Goal: Task Accomplishment & Management: Manage account settings

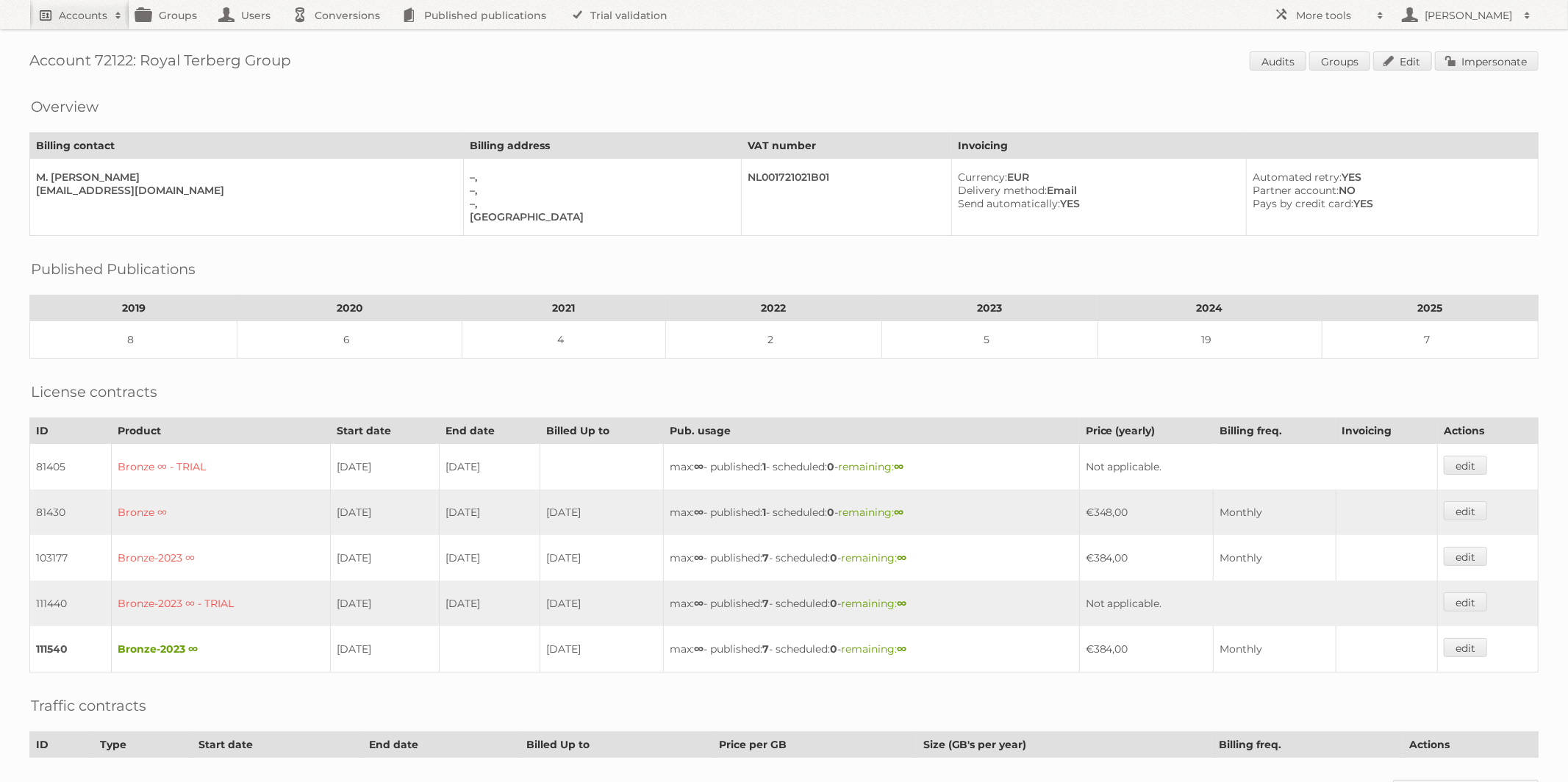
click at [71, 13] on h2 "Accounts" at bounding box center [83, 15] width 49 height 14
click at [92, 49] on input"] "alex@publitas.com" at bounding box center [198, 48] width 324 height 22
paste input"] "https://addons.prestashop.com/en/data-transfer-backup/5732-xml-feeds-pro.html"
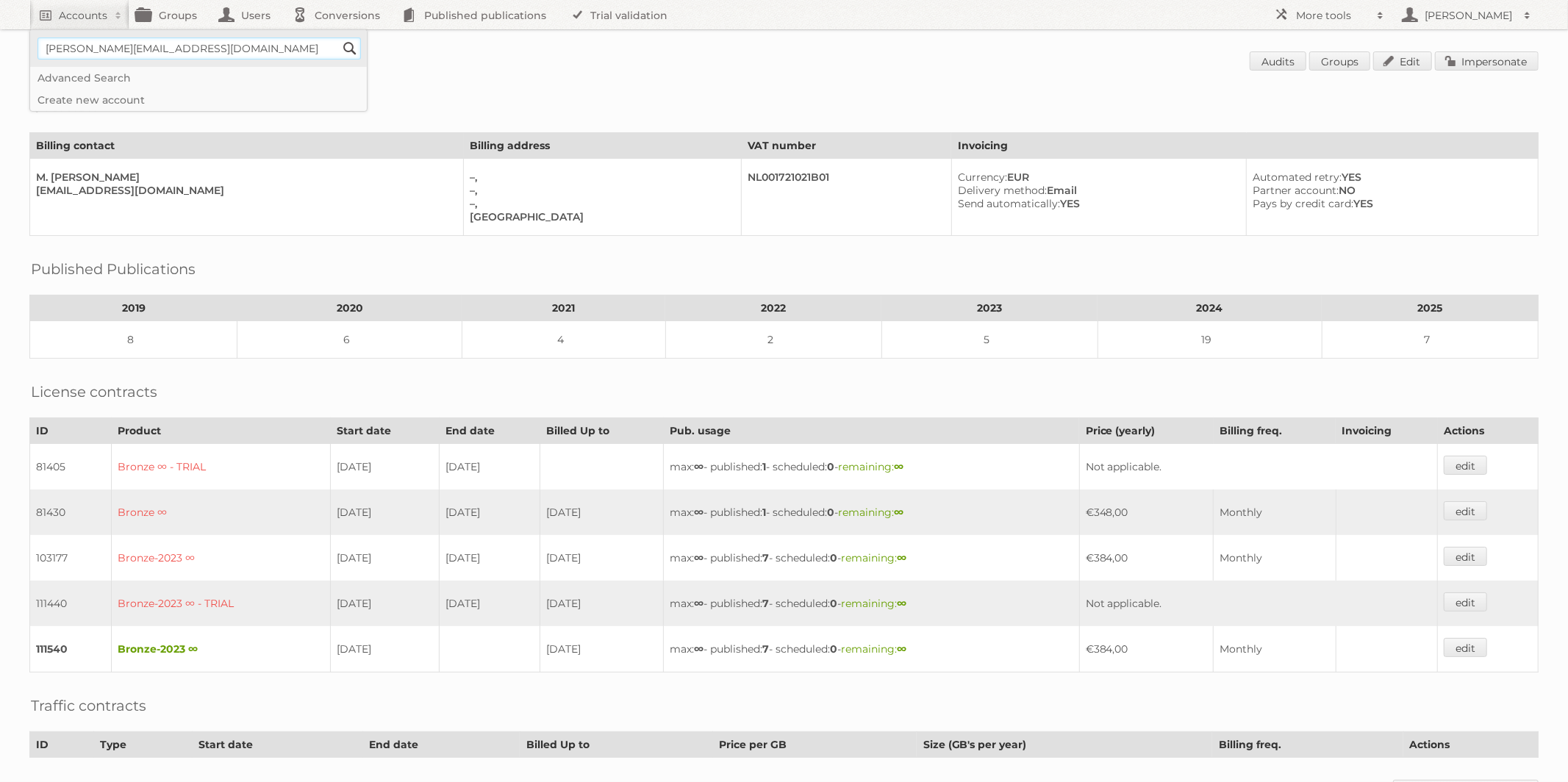
click at [158, 51] on input"] "alex@publitas.com" at bounding box center [198, 48] width 324 height 22
paste input"] "DUCATILLON"
type input"] "DUCATILLON"
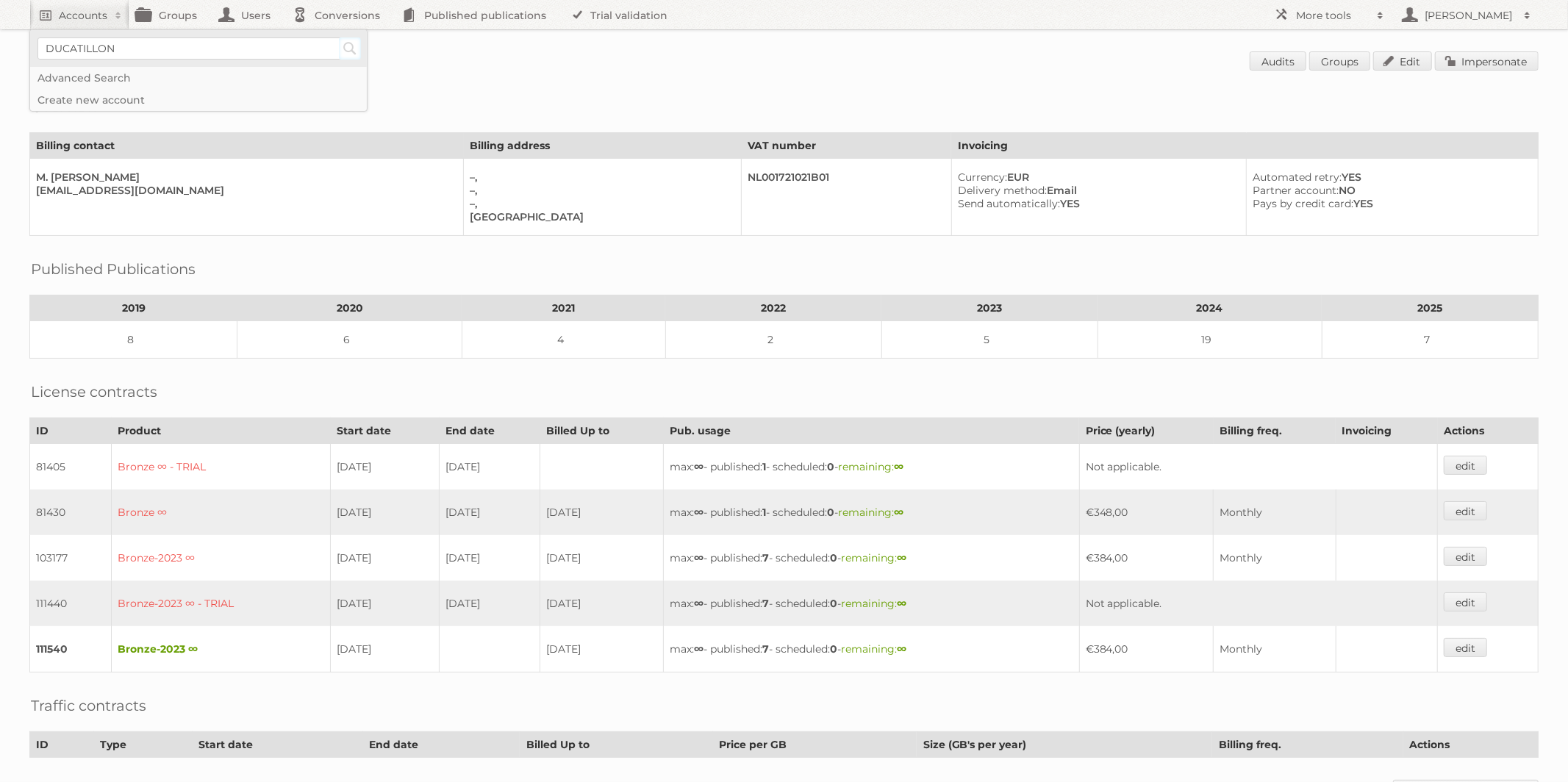
click at [353, 43] on input "Search" at bounding box center [350, 48] width 22 height 22
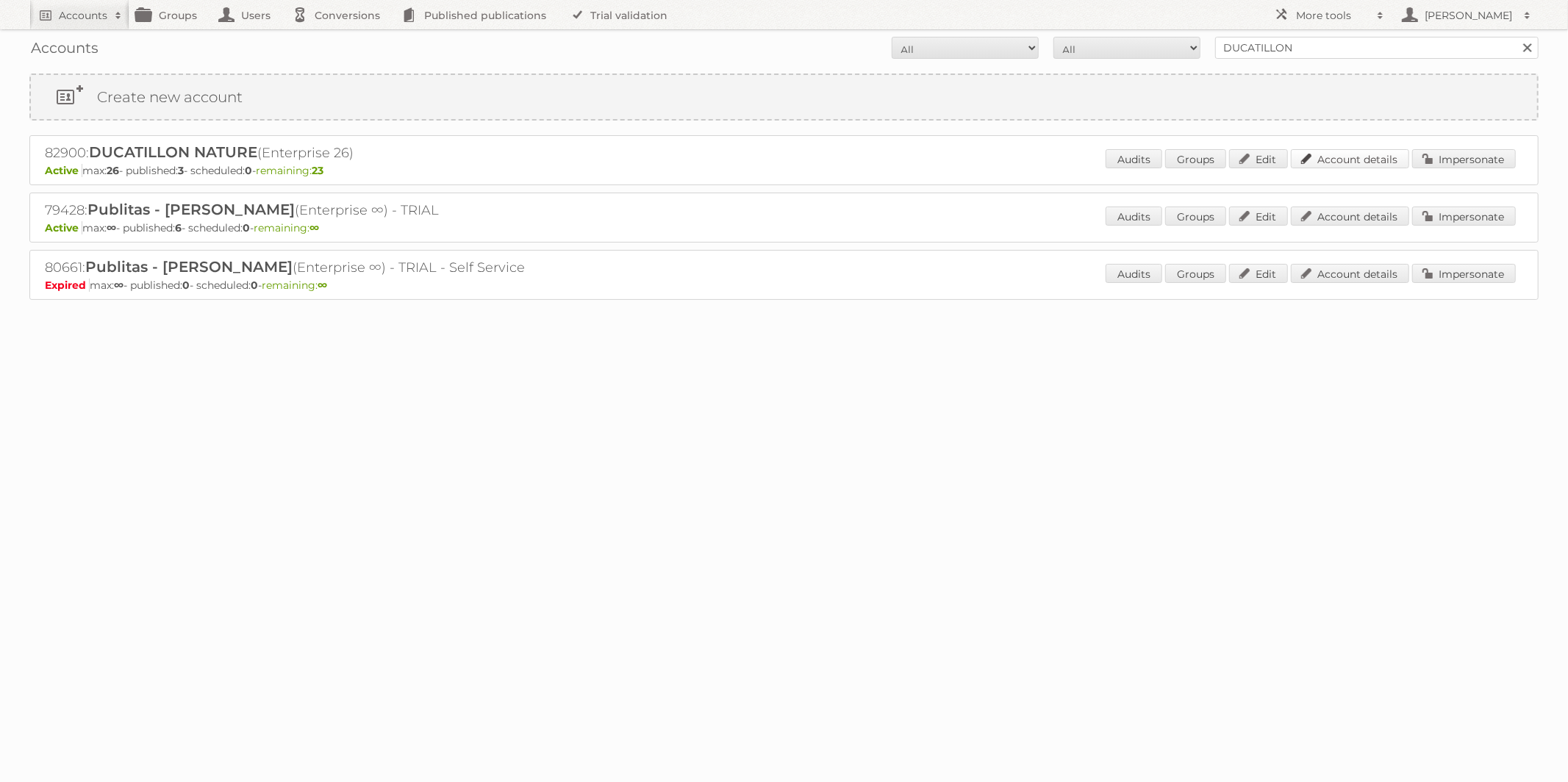
click at [1358, 158] on link "Account details" at bounding box center [1350, 159] width 119 height 19
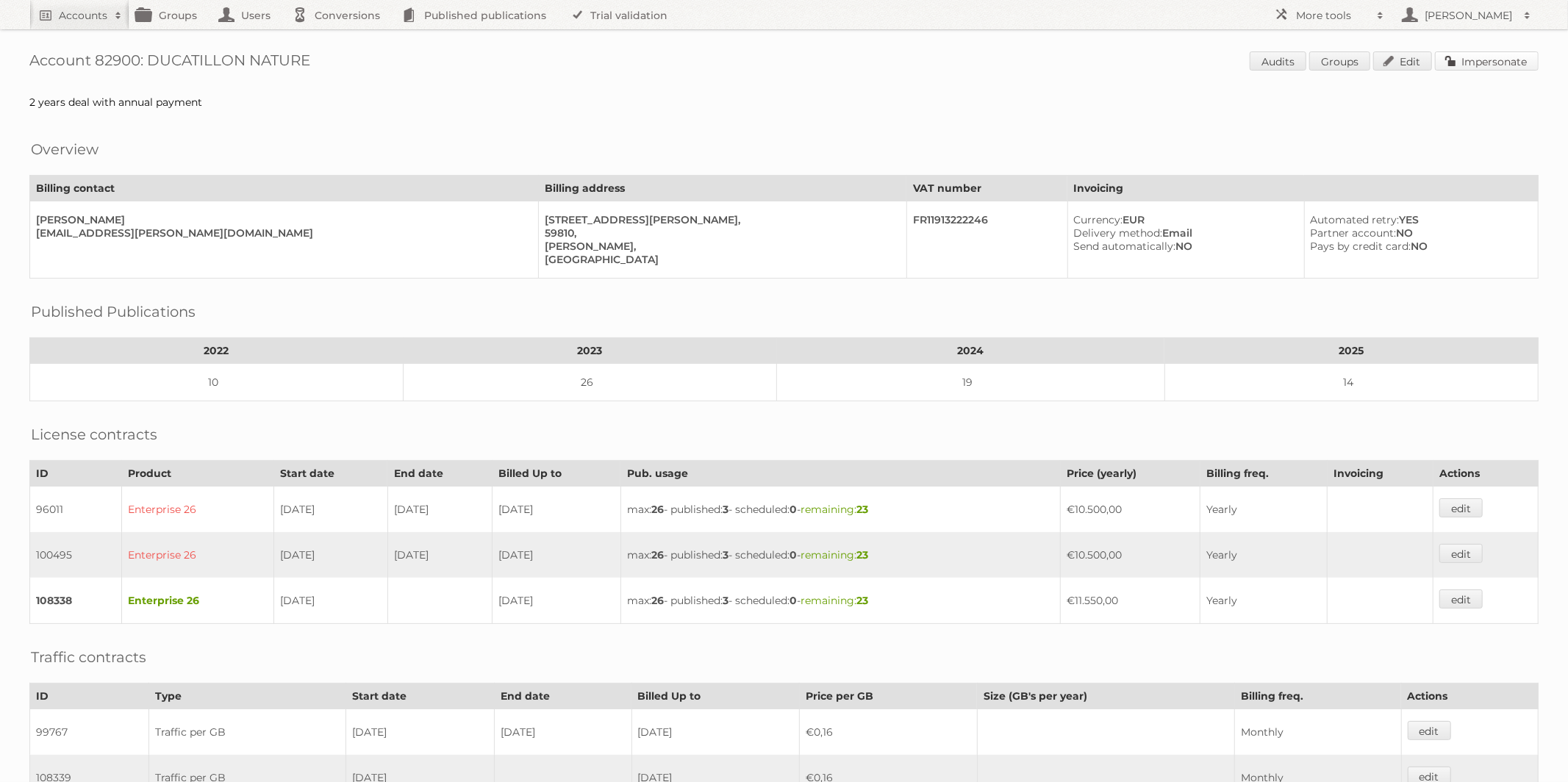
click at [1473, 56] on link "Impersonate" at bounding box center [1487, 61] width 103 height 19
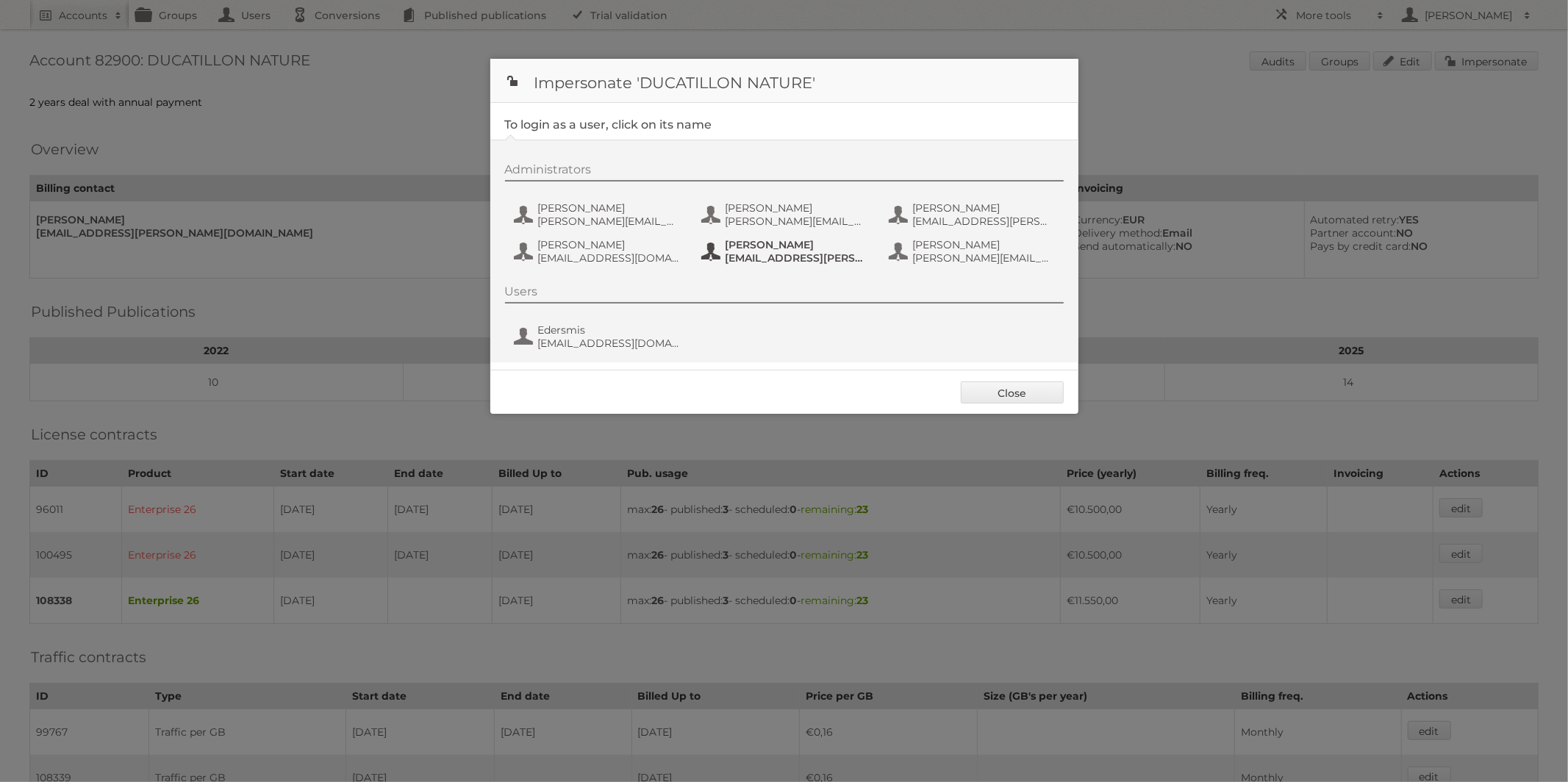
click at [831, 262] on span "maxime.jacquet@ducatillon.com" at bounding box center [797, 257] width 142 height 14
